Goal: Task Accomplishment & Management: Manage account settings

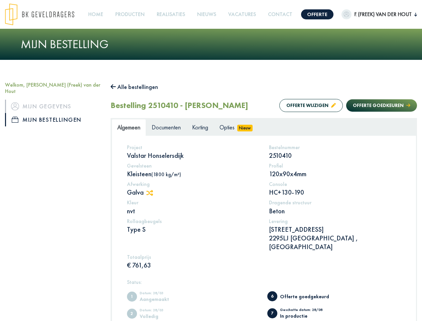
click at [46, 14] on img at bounding box center [39, 14] width 69 height 22
click at [313, 14] on link "Offerte" at bounding box center [317, 14] width 32 height 10
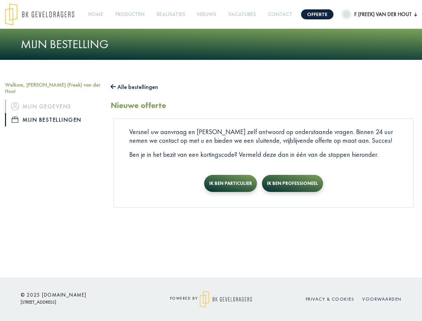
click at [374, 14] on span "F. (Freek) van der Hout" at bounding box center [382, 14] width 63 height 8
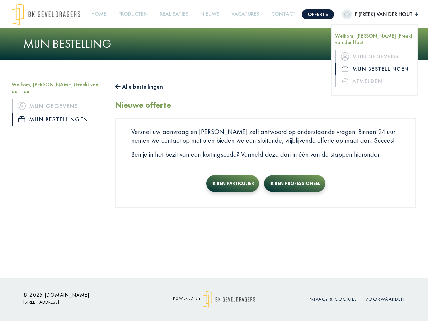
click at [132, 14] on link "Producten +" at bounding box center [133, 14] width 35 height 15
click at [138, 87] on button "Alle bestellingen" at bounding box center [138, 86] width 47 height 11
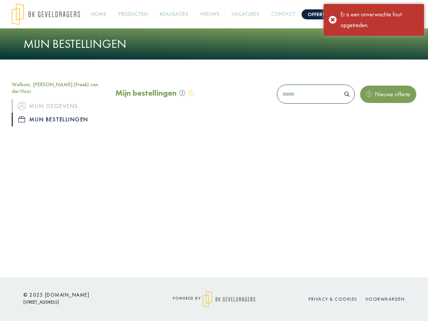
click at [304, 105] on div "Mijn bestellingen Nieuwe offerte" at bounding box center [265, 95] width 301 height 29
click at [375, 105] on div "Mijn bestellingen Nieuwe offerte" at bounding box center [265, 95] width 301 height 29
click at [153, 192] on div "Offerte [PERSON_NAME] (Freek) van der Hout Welkom, F. (Freek) van der Hout Mijn…" at bounding box center [214, 138] width 428 height 277
